Goal: Find contact information: Find contact information

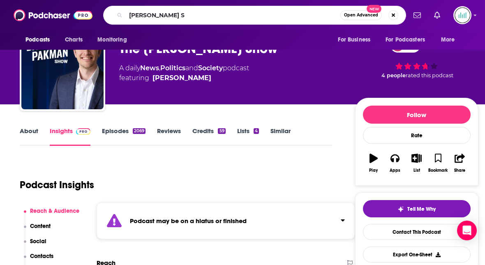
type input "LUKE BEASLEY SH"
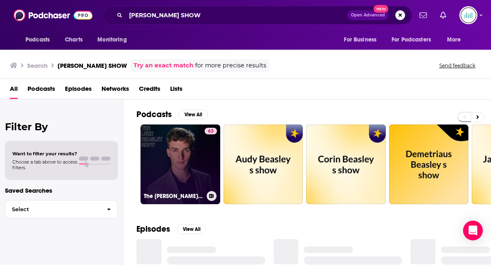
click at [164, 157] on link "63 The Luke Beasley Show" at bounding box center [181, 165] width 80 height 80
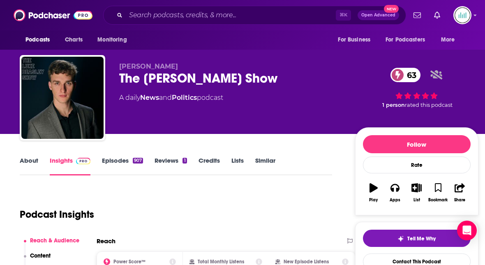
scroll to position [55, 0]
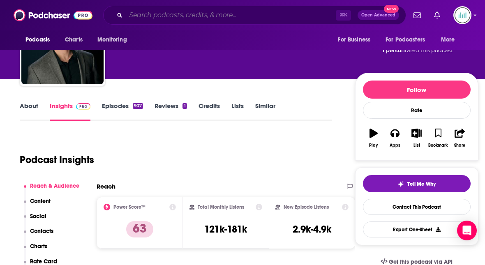
click at [137, 14] on input "Search podcasts, credits, & more..." at bounding box center [231, 15] width 210 height 13
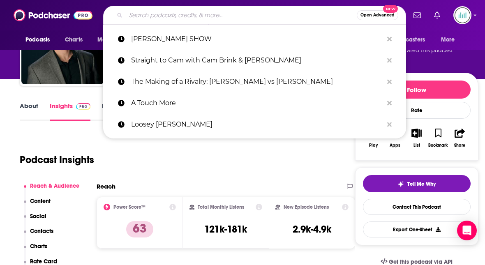
paste input "The [PERSON_NAME] Show"
type input "The [PERSON_NAME] Show"
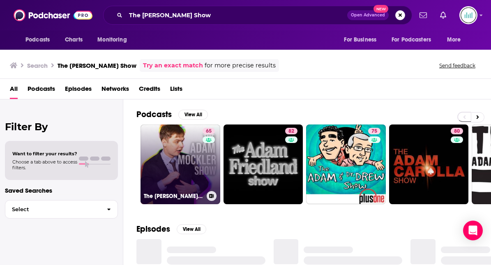
click at [161, 160] on link "65 The Adam Mockler Show" at bounding box center [181, 165] width 80 height 80
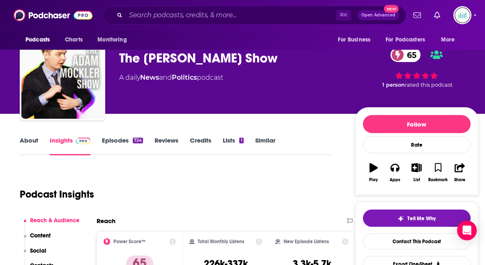
scroll to position [62, 0]
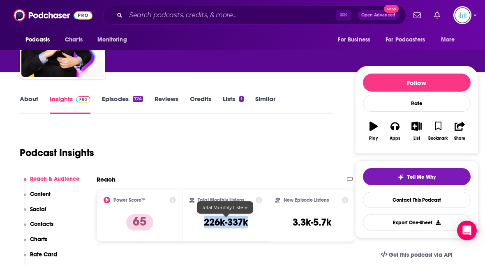
drag, startPoint x: 251, startPoint y: 221, endPoint x: 203, endPoint y: 220, distance: 47.7
click at [203, 220] on div "Total Monthly Listens 226k-337k" at bounding box center [226, 216] width 73 height 38
copy h3 "226k-337k"
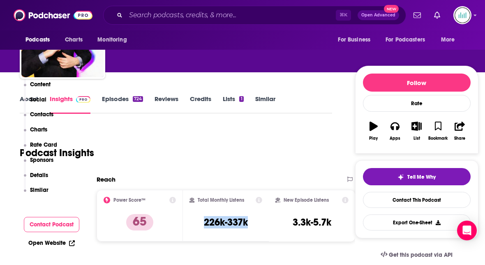
scroll to position [424, 0]
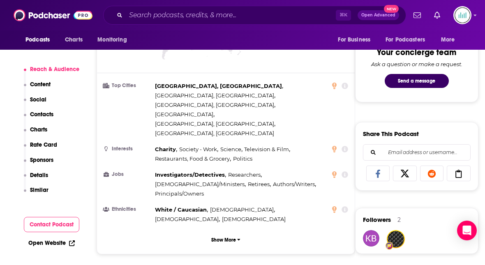
click at [42, 175] on p "Details" at bounding box center [39, 175] width 18 height 7
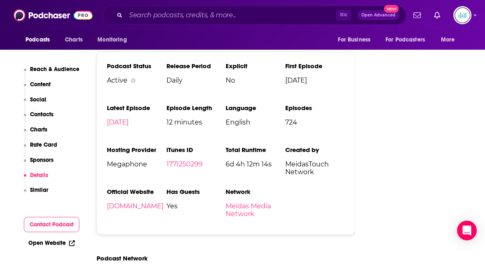
scroll to position [1258, 0]
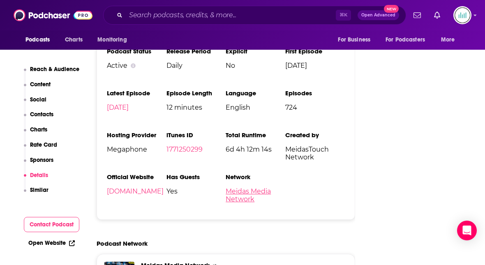
click at [240, 187] on link "Meidas Media Network" at bounding box center [248, 195] width 45 height 16
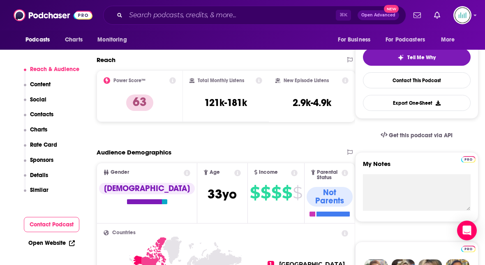
scroll to position [188, 0]
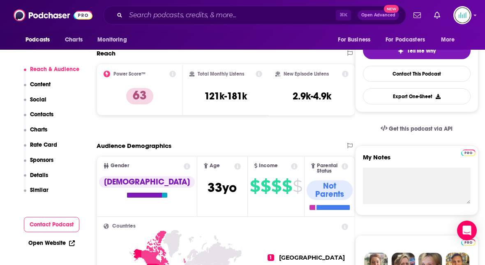
click at [36, 174] on p "Details" at bounding box center [39, 175] width 18 height 7
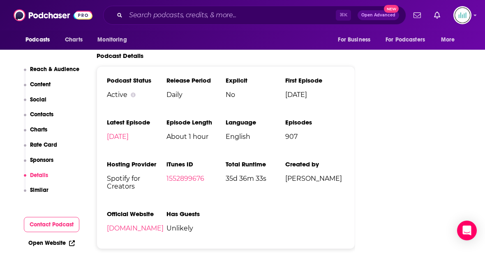
scroll to position [1320, 0]
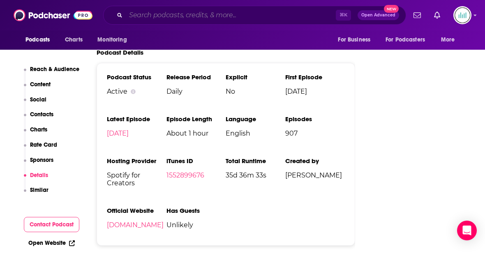
click at [143, 11] on input "Search podcasts, credits, & more..." at bounding box center [231, 15] width 210 height 13
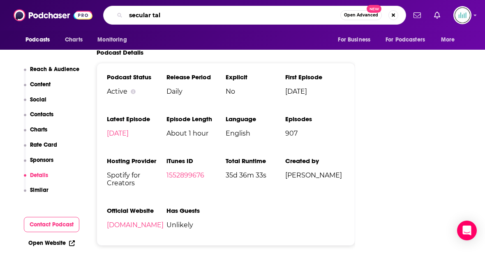
type input "secular talk"
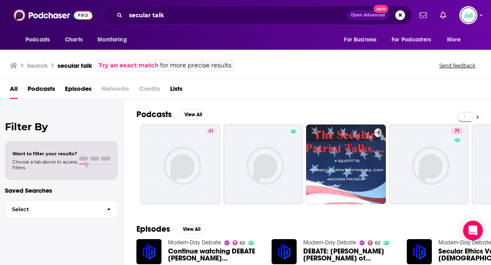
click at [478, 116] on icon at bounding box center [478, 117] width 3 height 6
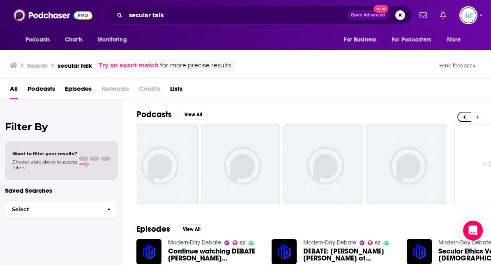
scroll to position [0, 354]
click at [464, 117] on icon at bounding box center [465, 118] width 2 height 4
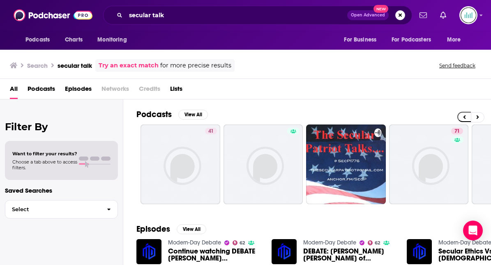
scroll to position [0, 0]
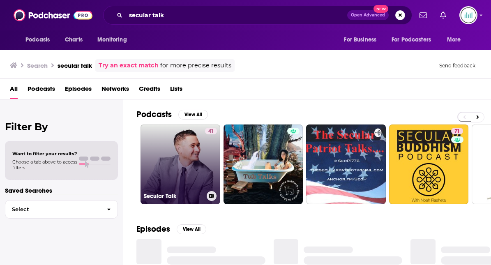
click at [174, 162] on link "41 Secular Talk" at bounding box center [181, 165] width 80 height 80
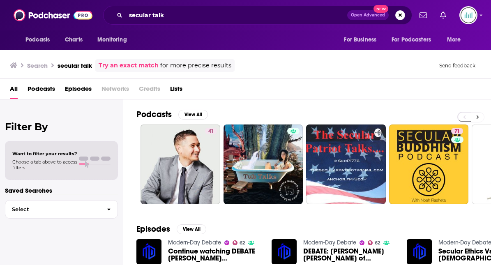
click at [479, 116] on icon at bounding box center [478, 117] width 3 height 6
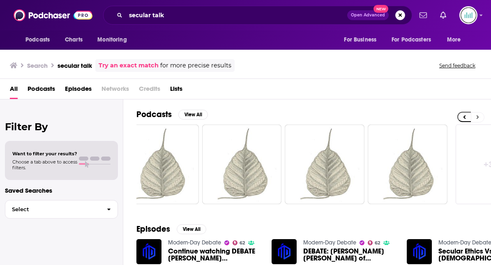
scroll to position [0, 354]
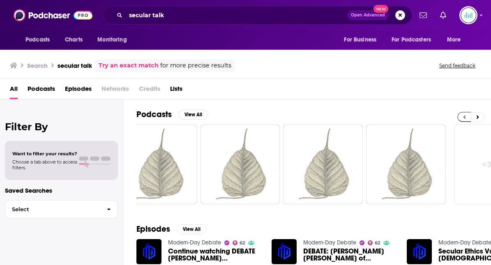
click at [466, 116] on button at bounding box center [465, 117] width 14 height 10
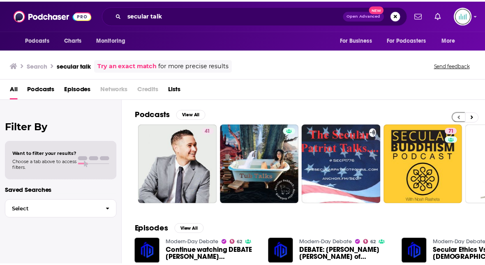
scroll to position [0, 0]
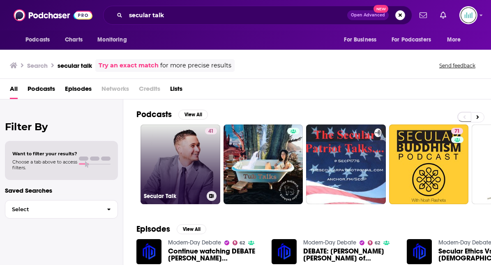
click at [197, 165] on link "41 Secular Talk" at bounding box center [181, 165] width 80 height 80
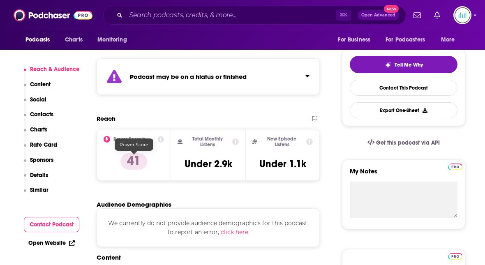
scroll to position [186, 0]
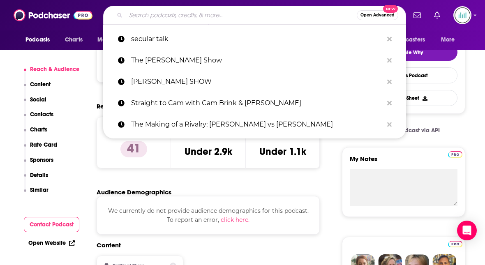
click at [150, 12] on input "Search podcasts, credits, & more..." at bounding box center [241, 15] width 231 height 13
paste input "[PERSON_NAME] and Friends"
type input "[PERSON_NAME] and Friends"
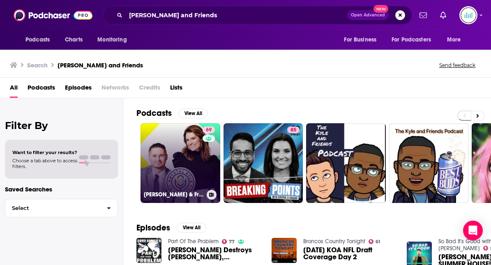
click at [167, 144] on link "69 [PERSON_NAME] & Friends" at bounding box center [181, 163] width 80 height 80
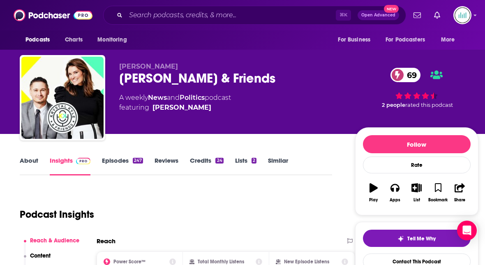
scroll to position [122, 0]
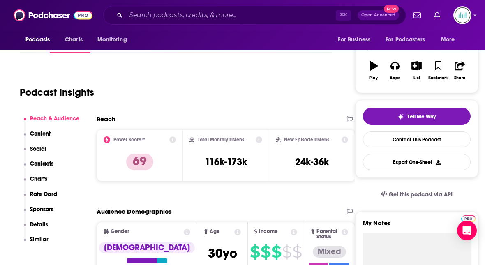
click at [49, 164] on p "Contacts" at bounding box center [41, 163] width 23 height 7
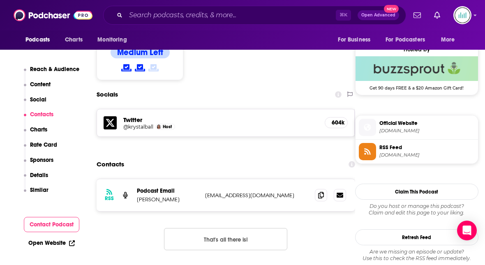
scroll to position [660, 0]
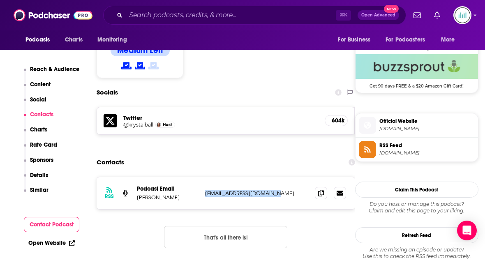
drag, startPoint x: 271, startPoint y: 150, endPoint x: 206, endPoint y: 151, distance: 65.0
click at [205, 190] on p "[EMAIL_ADDRESS][DOMAIN_NAME]" at bounding box center [256, 193] width 103 height 7
copy p "[EMAIL_ADDRESS][DOMAIN_NAME]"
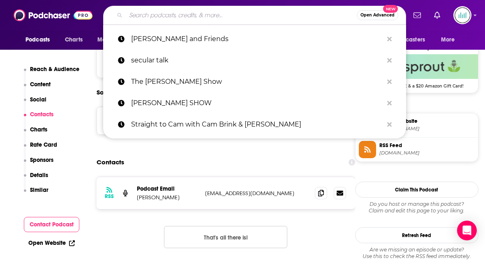
click at [145, 13] on input "Search podcasts, credits, & more..." at bounding box center [241, 15] width 231 height 13
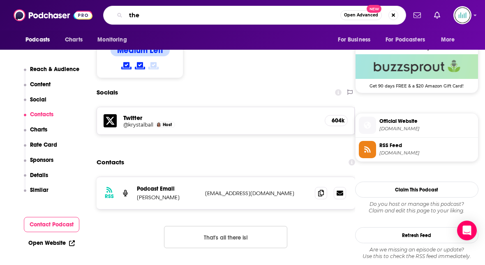
paste input "[PERSON_NAME]"
type input "the [PERSON_NAME] show"
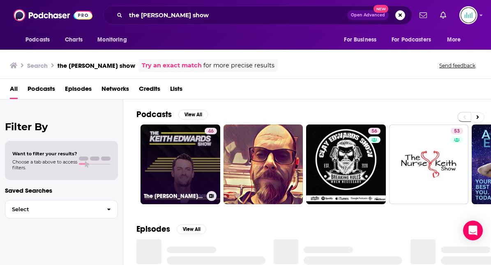
click at [158, 158] on link "46 The [PERSON_NAME] Show" at bounding box center [181, 165] width 80 height 80
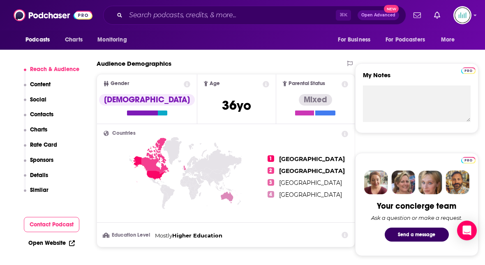
scroll to position [267, 0]
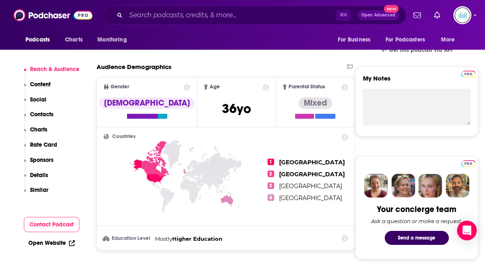
click at [48, 114] on p "Contacts" at bounding box center [41, 114] width 23 height 7
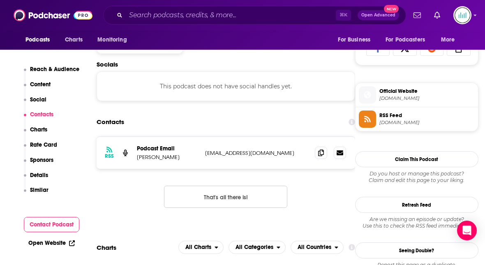
scroll to position [550, 0]
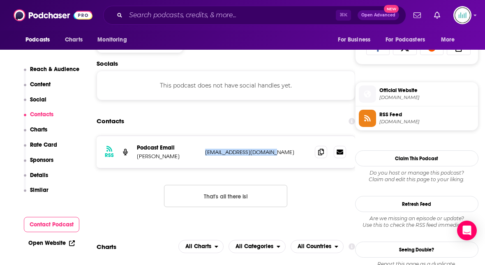
drag, startPoint x: 273, startPoint y: 151, endPoint x: 204, endPoint y: 151, distance: 69.9
click at [204, 151] on div "RSS Podcast Email [PERSON_NAME] [EMAIL_ADDRESS][DOMAIN_NAME] [EMAIL_ADDRESS][DO…" at bounding box center [226, 152] width 259 height 32
copy p "[EMAIL_ADDRESS][DOMAIN_NAME]"
